Goal: Task Accomplishment & Management: Manage account settings

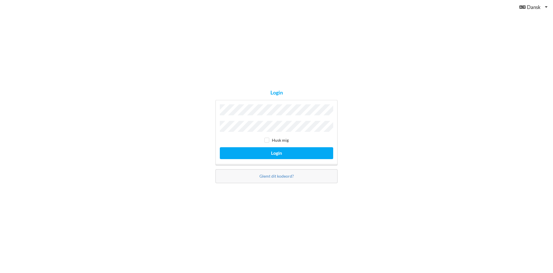
click at [220, 147] on button "Login" at bounding box center [276, 153] width 113 height 12
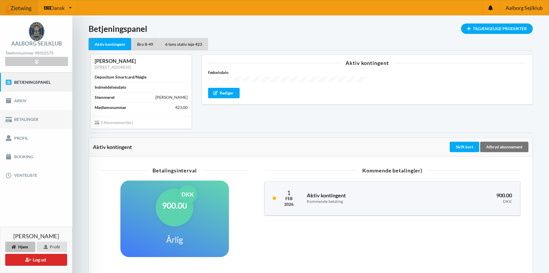
click at [19, 120] on link "Betalinger" at bounding box center [36, 119] width 72 height 19
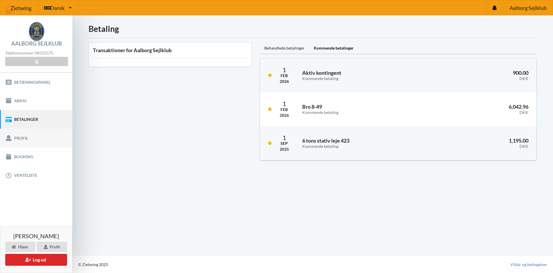
click at [22, 137] on link "Profil" at bounding box center [36, 138] width 72 height 19
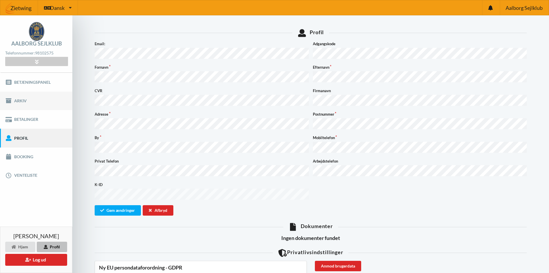
click at [18, 100] on link "Arkiv" at bounding box center [36, 100] width 72 height 19
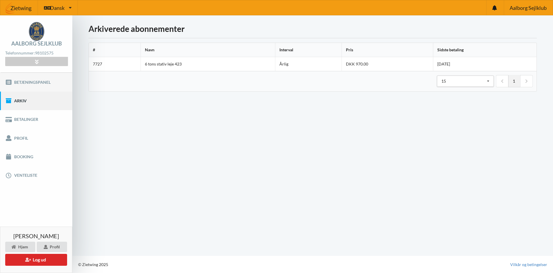
click at [18, 83] on link "Betjeningspanel" at bounding box center [36, 82] width 72 height 19
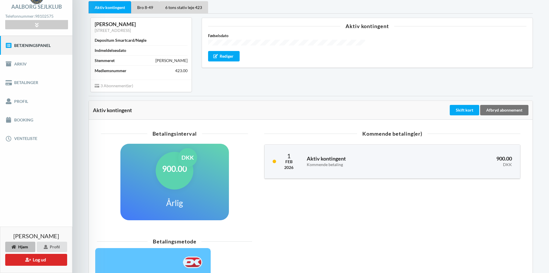
scroll to position [116, 0]
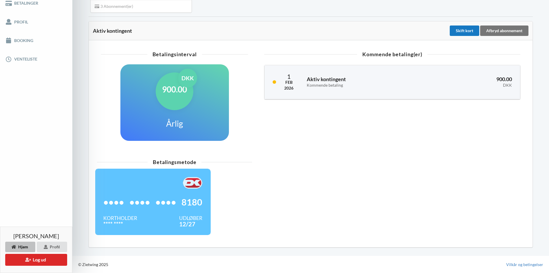
click at [464, 32] on div "Skift kort" at bounding box center [465, 30] width 30 height 10
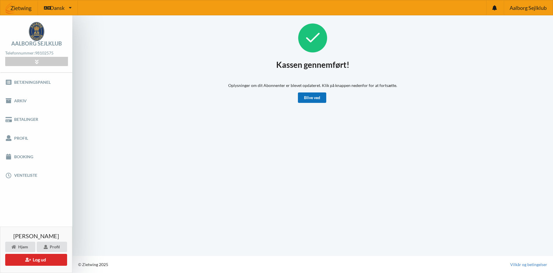
click at [311, 98] on link "Blive ved" at bounding box center [312, 97] width 28 height 10
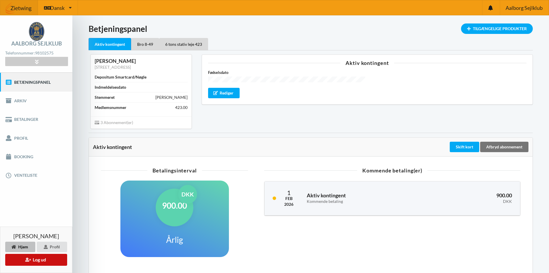
click at [40, 257] on button "Log ud" at bounding box center [36, 260] width 62 height 12
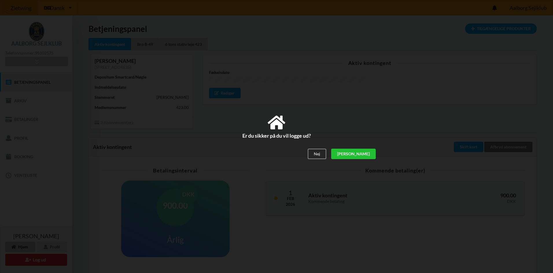
click at [367, 153] on div "[PERSON_NAME]" at bounding box center [353, 154] width 45 height 10
